Goal: Task Accomplishment & Management: Manage account settings

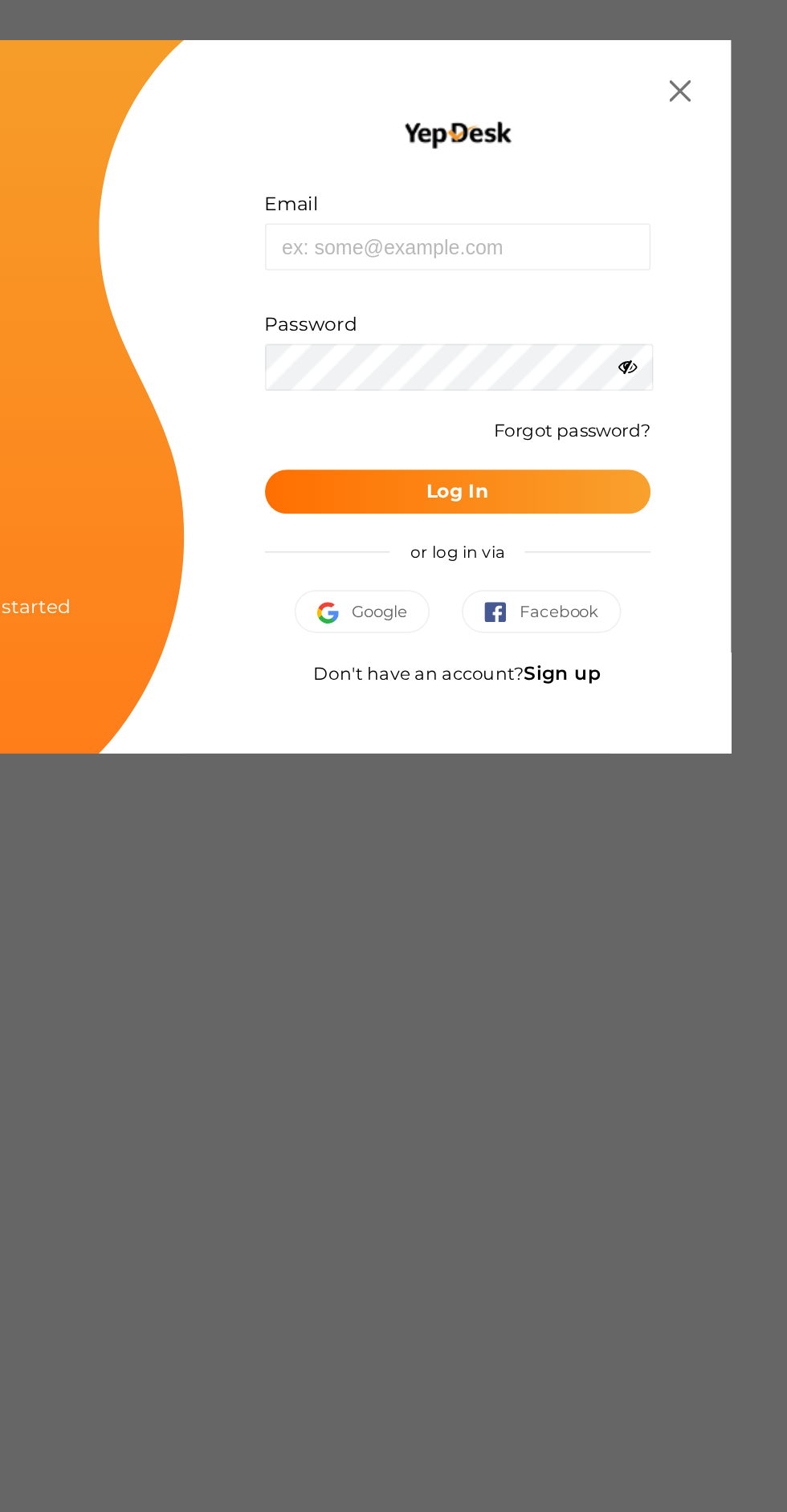
type input "[EMAIL_ADDRESS][DOMAIN_NAME]"
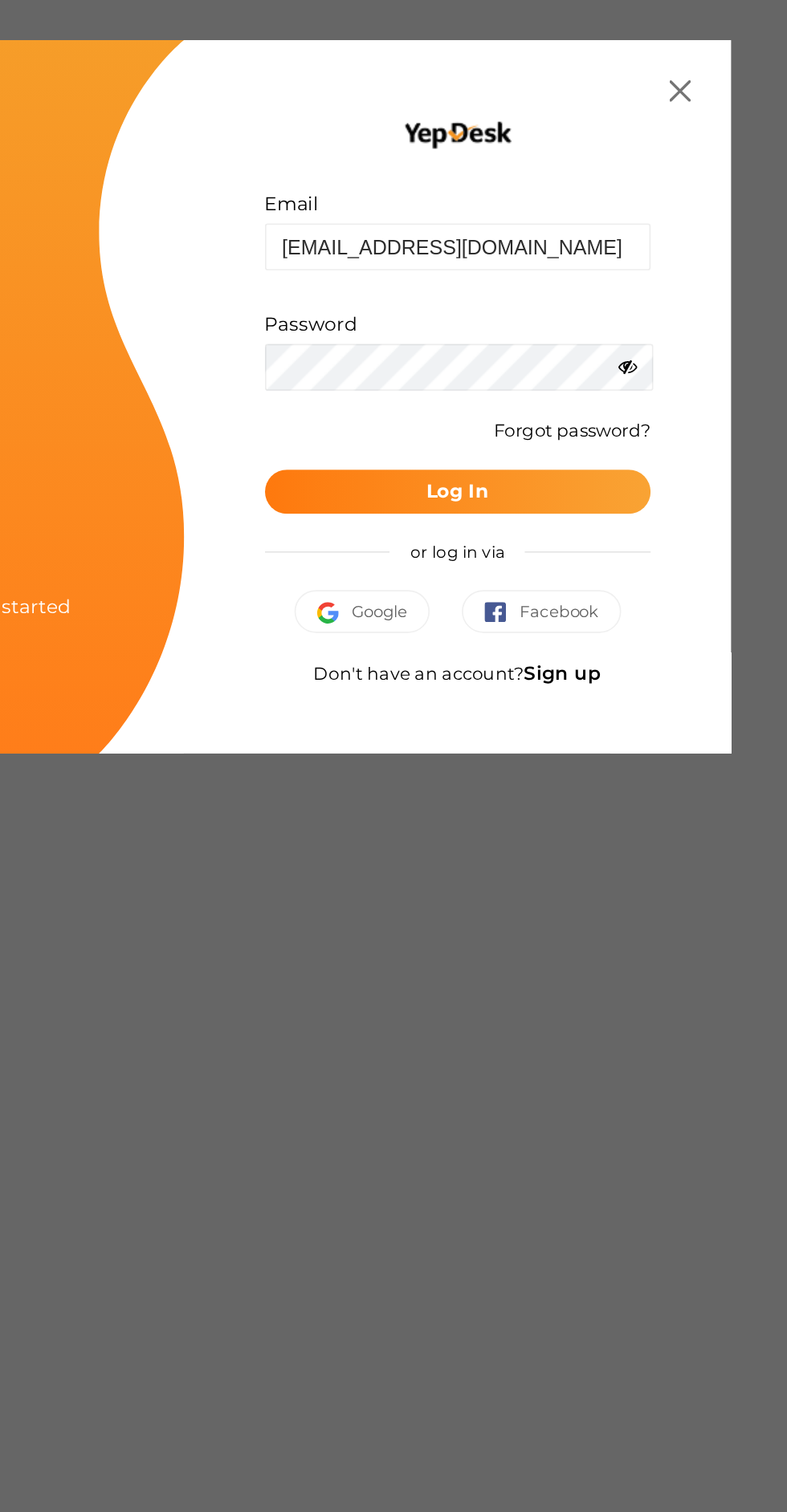
click at [554, 292] on button "Log In" at bounding box center [511, 295] width 231 height 26
click at [578, 294] on button "Log In" at bounding box center [511, 295] width 231 height 26
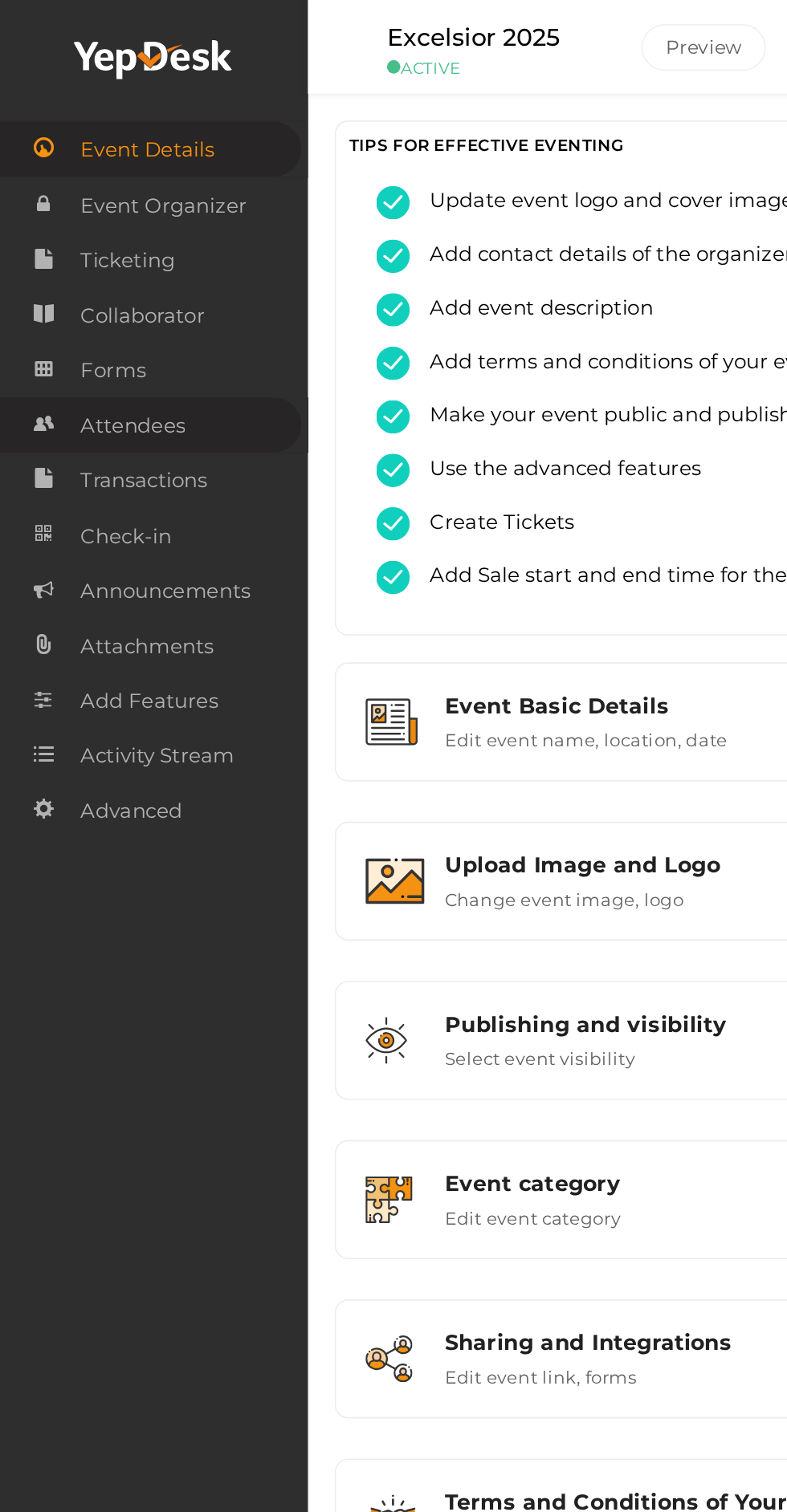
click at [45, 258] on link "Attendees" at bounding box center [90, 255] width 181 height 33
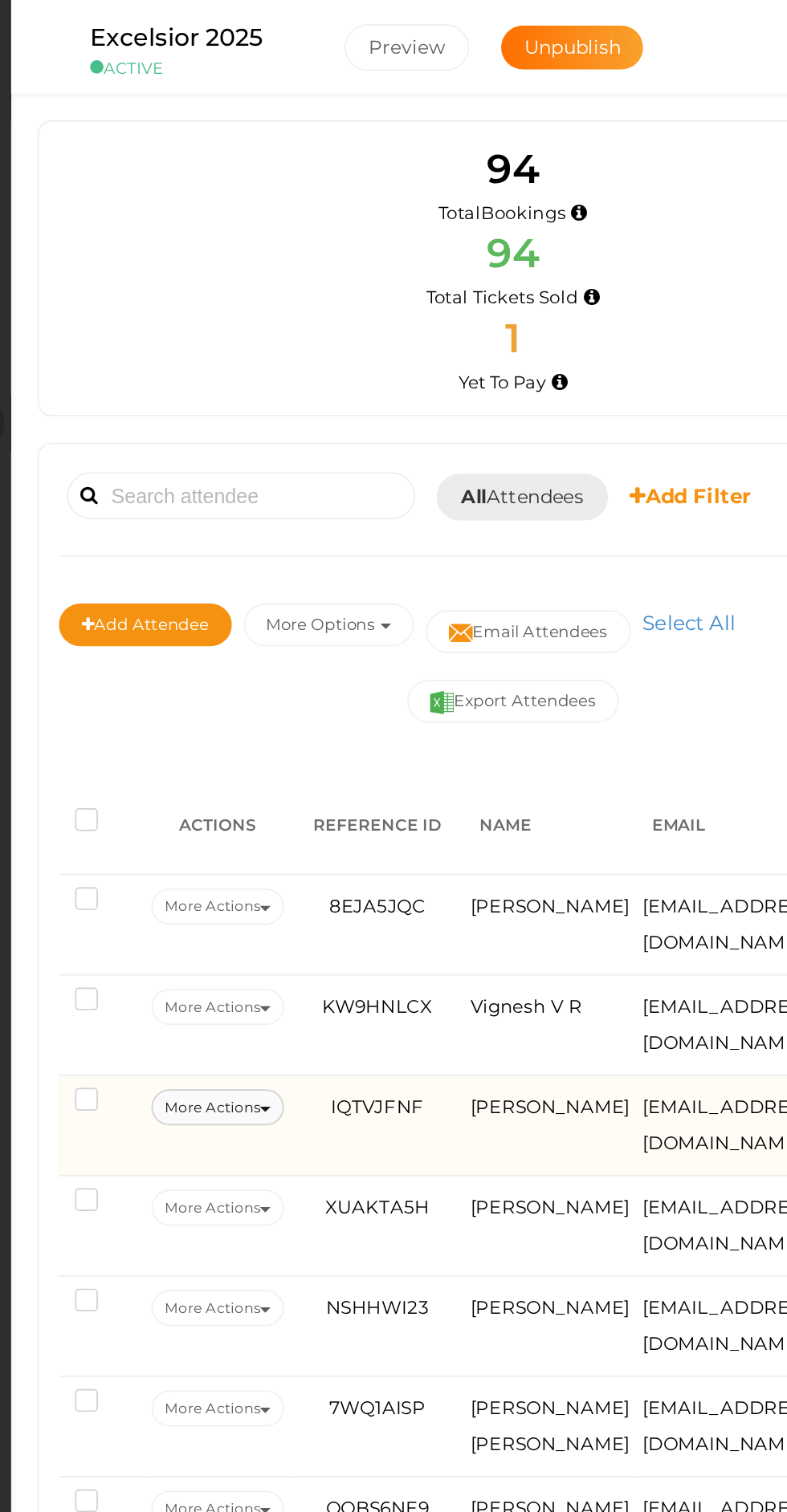
click at [332, 662] on button "More Actions" at bounding box center [308, 663] width 80 height 22
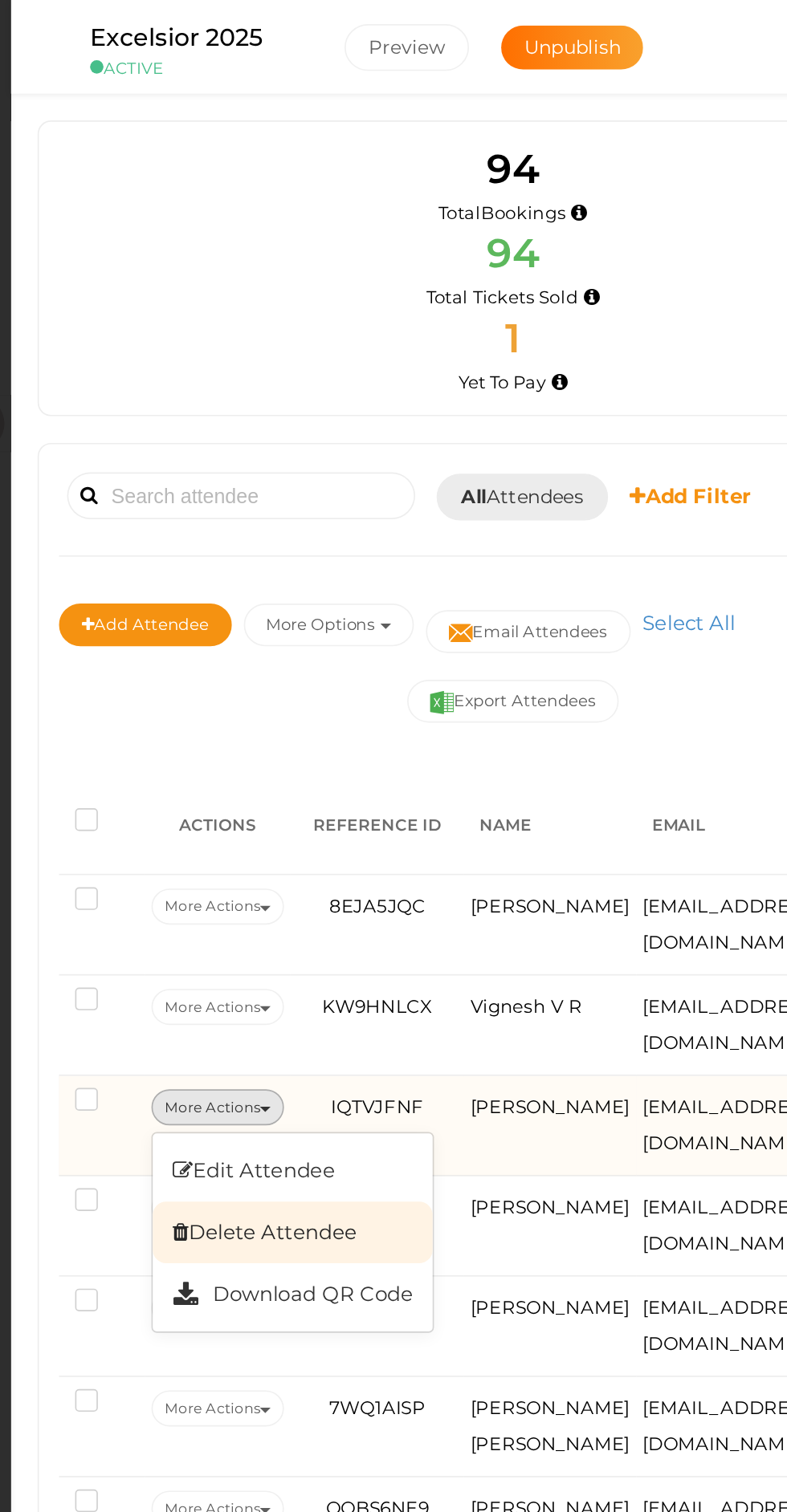
click at [391, 728] on link "Delete Attendee" at bounding box center [354, 739] width 167 height 37
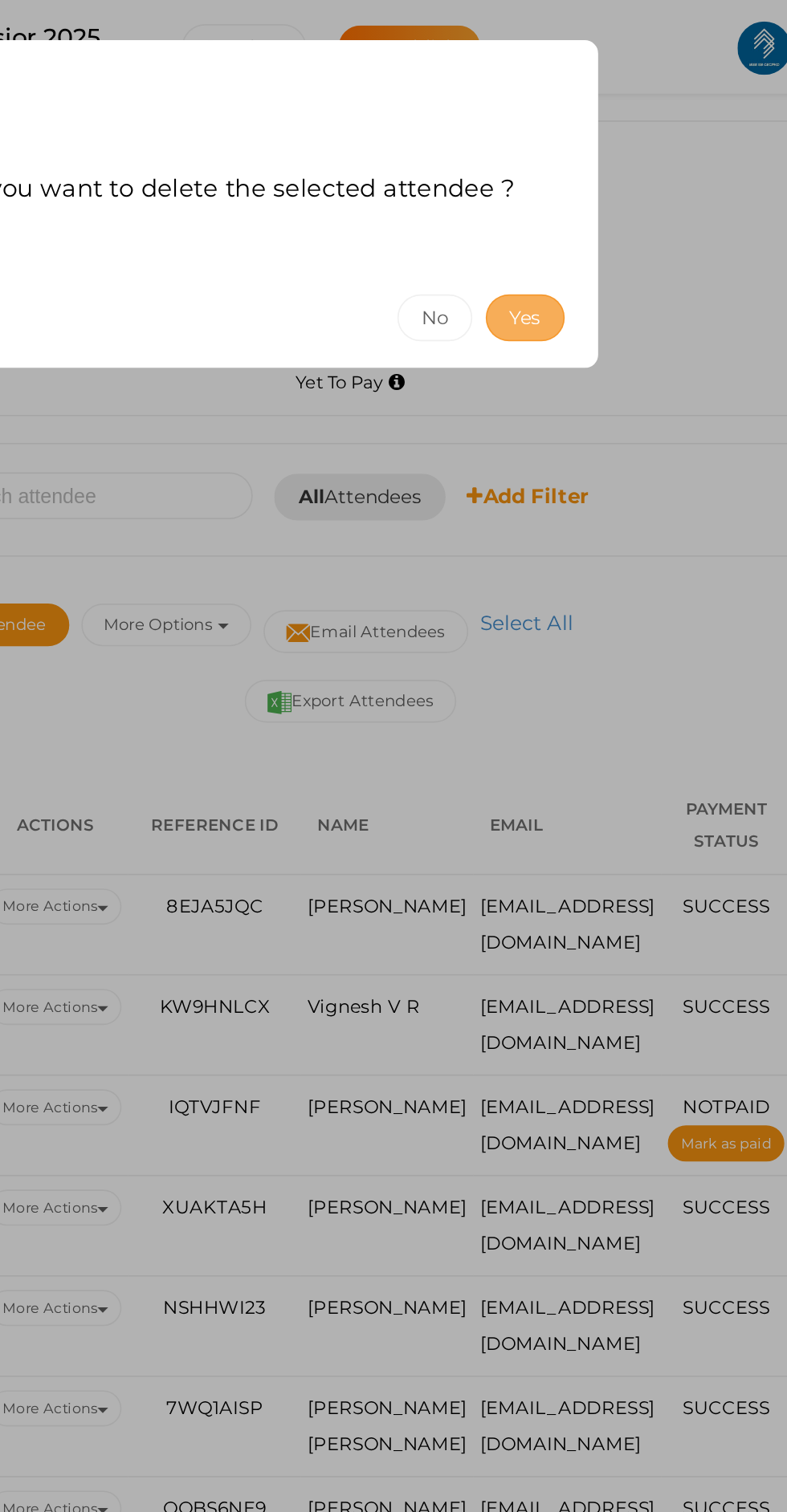
click at [614, 198] on button "Yes" at bounding box center [590, 191] width 47 height 28
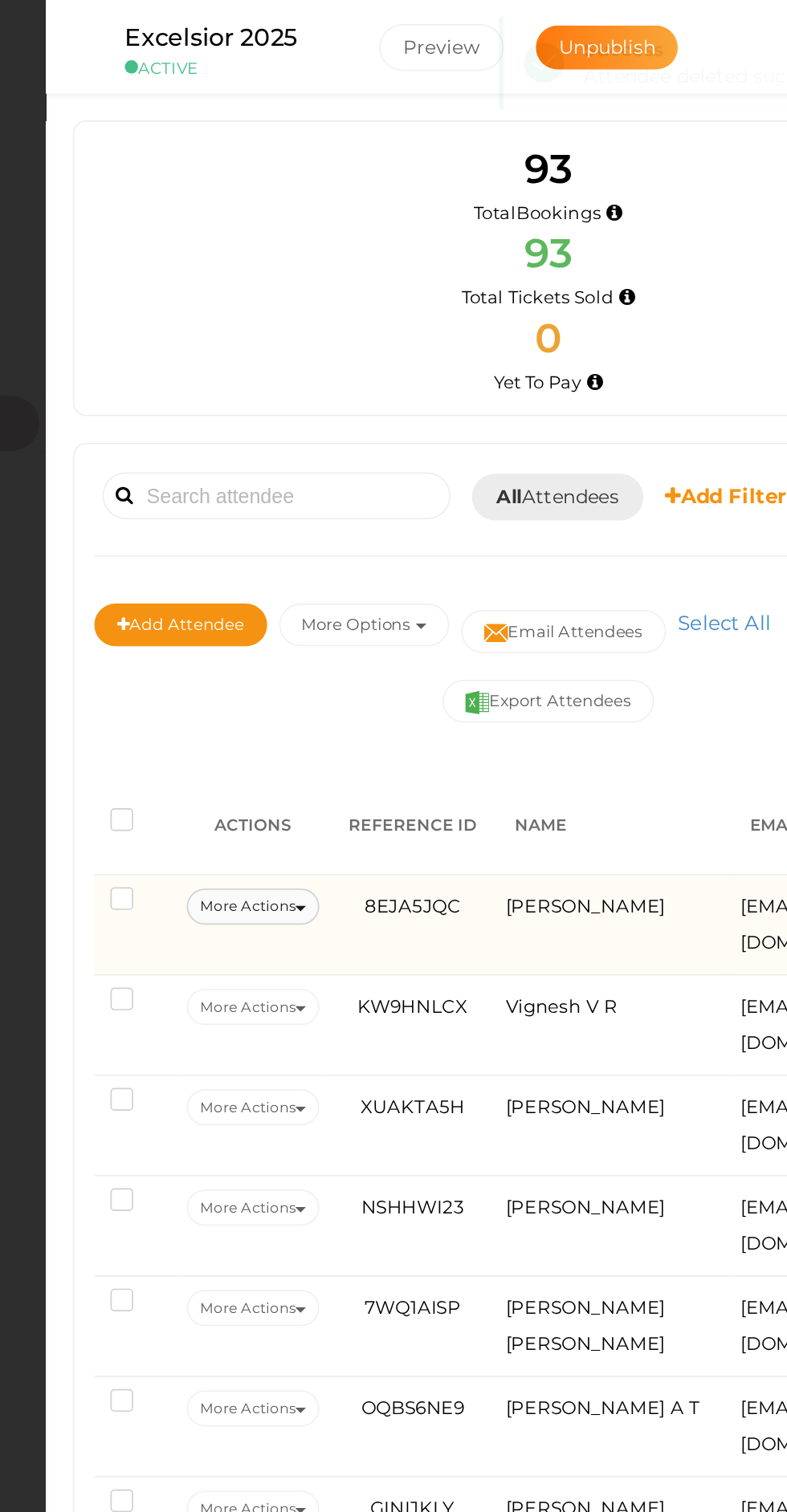
click at [330, 542] on button "More Actions" at bounding box center [308, 543] width 80 height 22
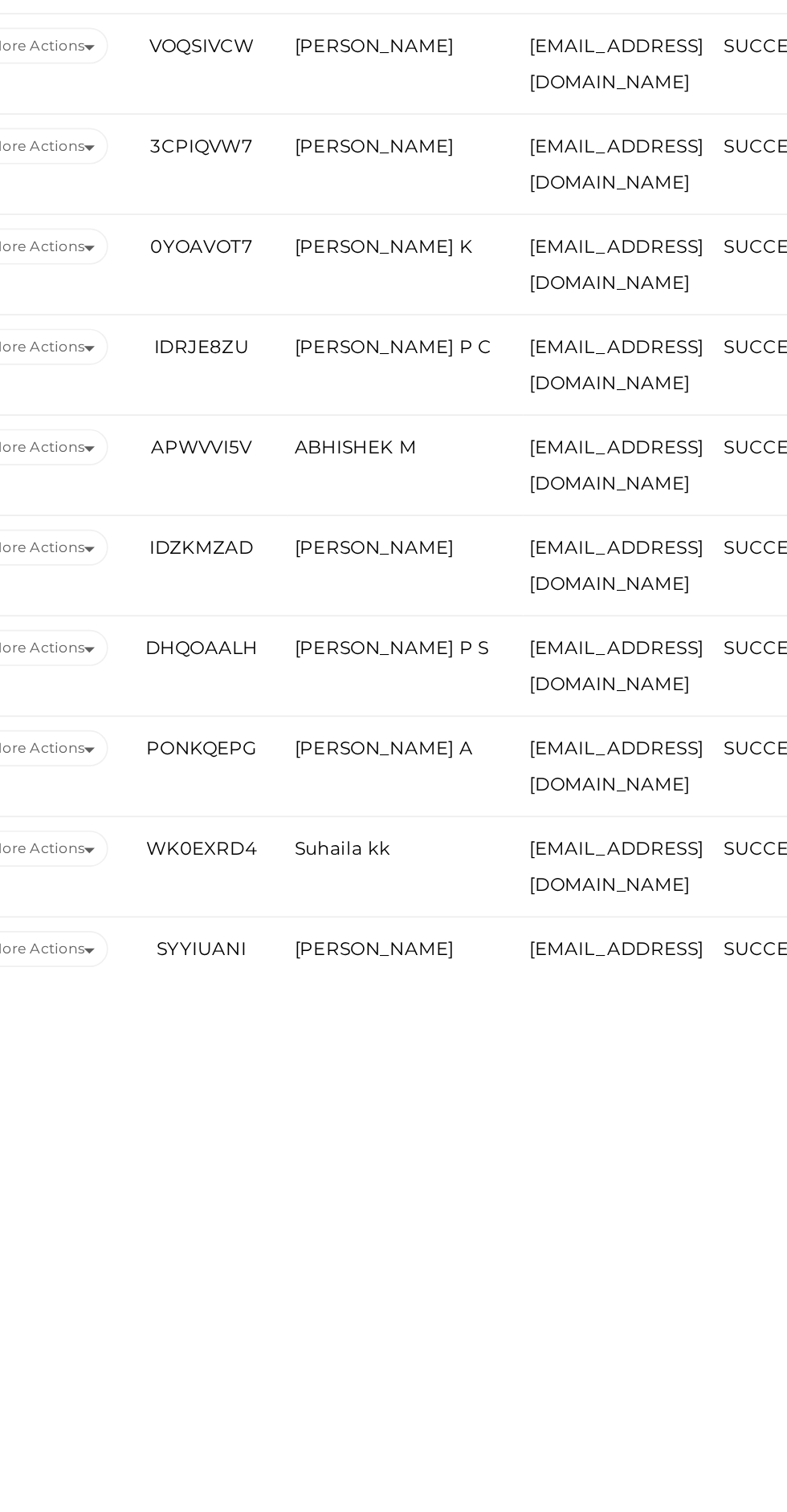
scroll to position [79, 0]
